Goal: Task Accomplishment & Management: Use online tool/utility

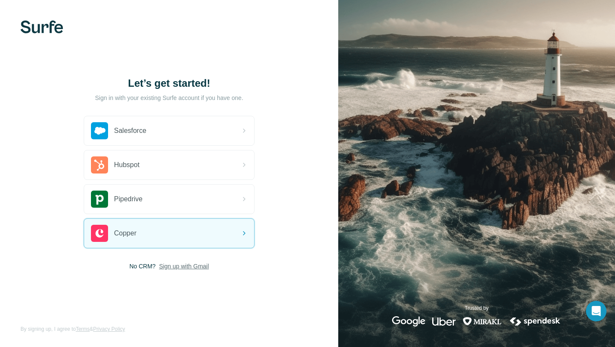
click at [173, 266] on span "Sign up with Gmail" at bounding box center [184, 266] width 50 height 9
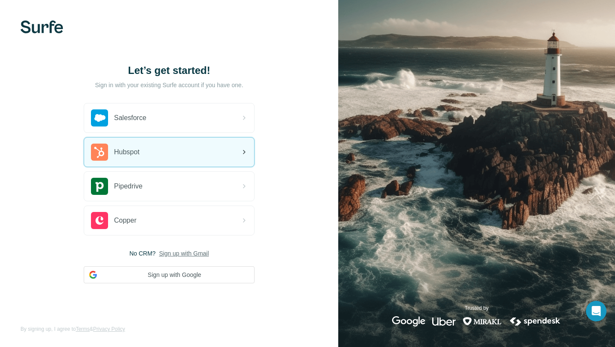
click at [156, 145] on div "Hubspot" at bounding box center [169, 152] width 170 height 29
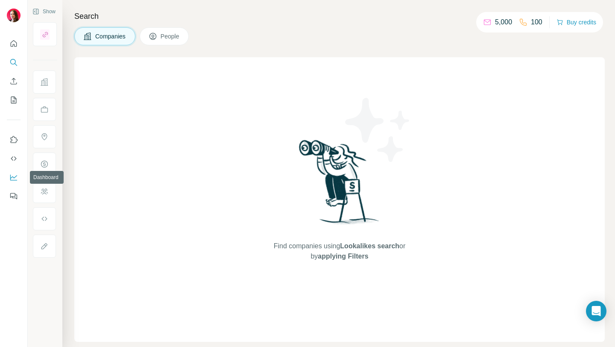
click at [14, 179] on icon "Dashboard" at bounding box center [13, 177] width 9 height 9
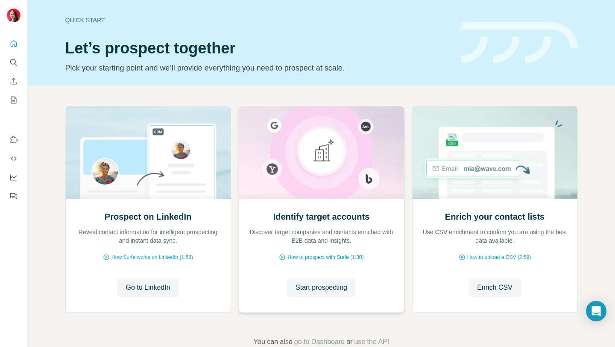
scroll to position [21, 0]
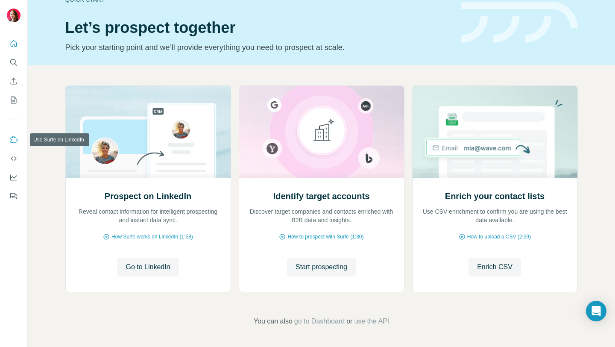
click at [16, 140] on icon "Use Surfe on LinkedIn" at bounding box center [13, 139] width 9 height 9
click at [14, 174] on icon "Dashboard" at bounding box center [13, 177] width 9 height 9
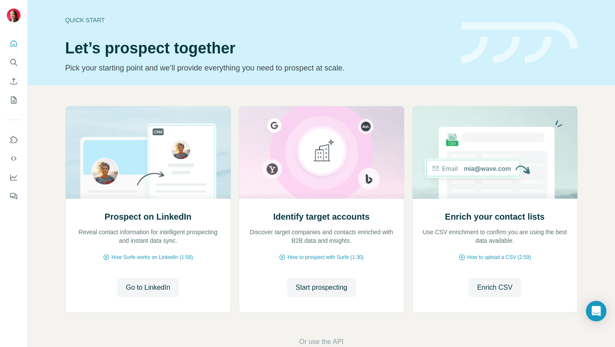
scroll to position [21, 0]
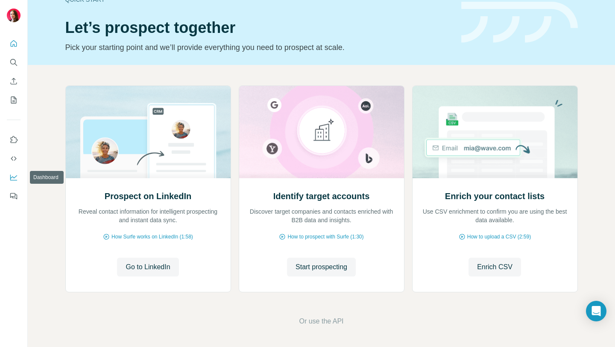
click at [14, 178] on icon "Dashboard" at bounding box center [13, 177] width 9 height 9
